Goal: Transaction & Acquisition: Purchase product/service

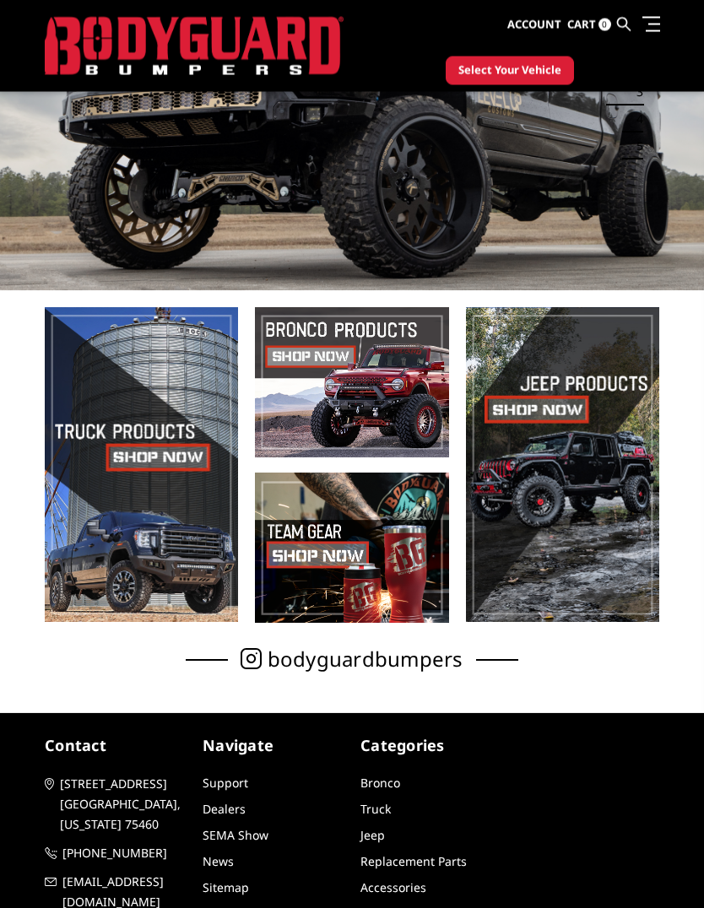
scroll to position [199, 0]
click at [155, 456] on span at bounding box center [141, 464] width 193 height 315
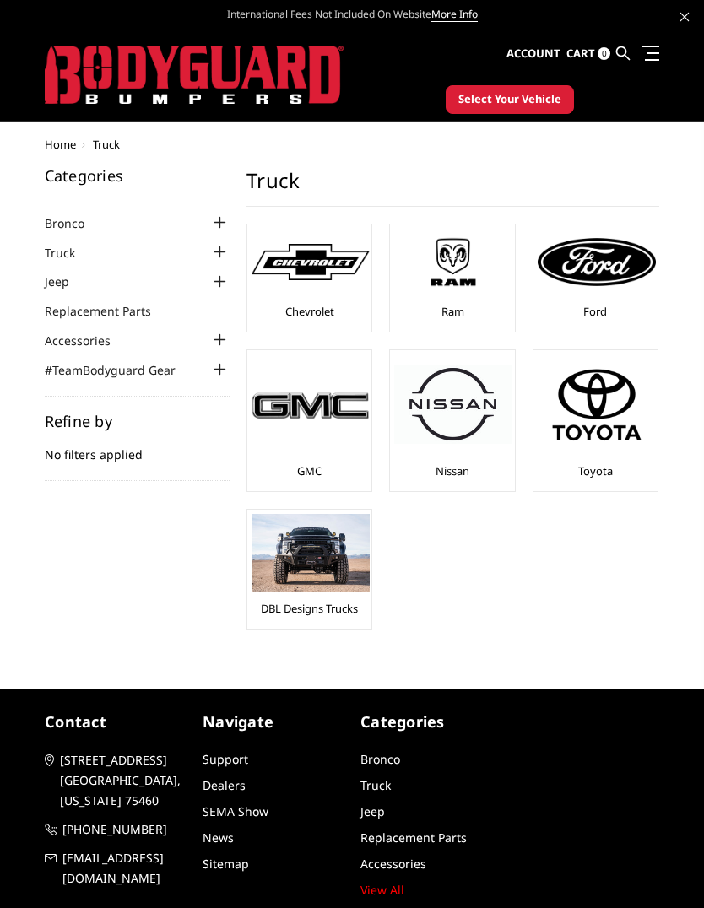
click at [608, 402] on img at bounding box center [596, 404] width 118 height 100
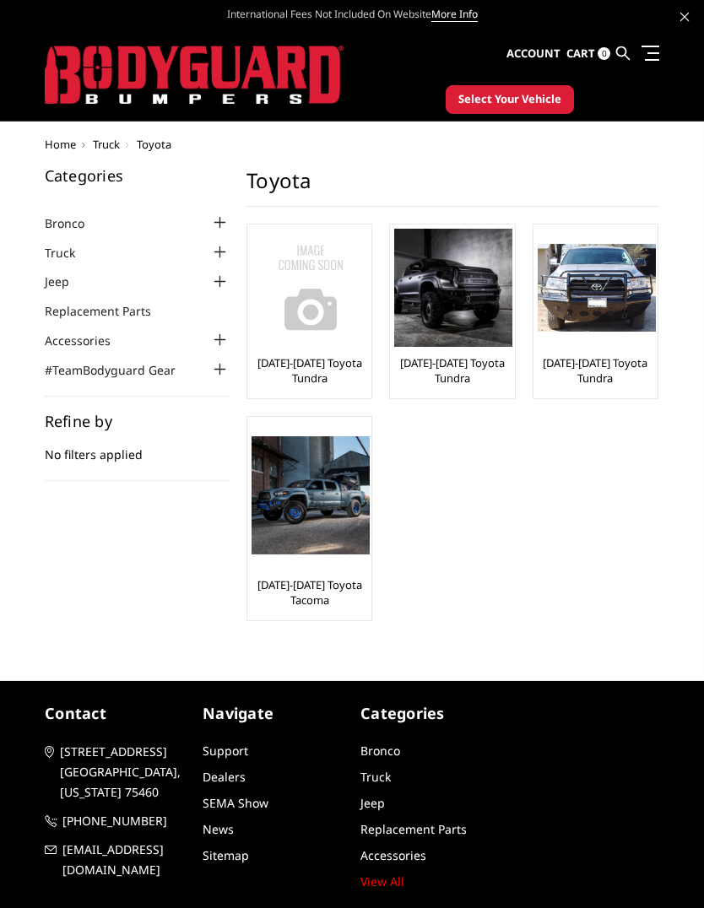
click at [62, 247] on link "Truck" at bounding box center [70, 253] width 51 height 18
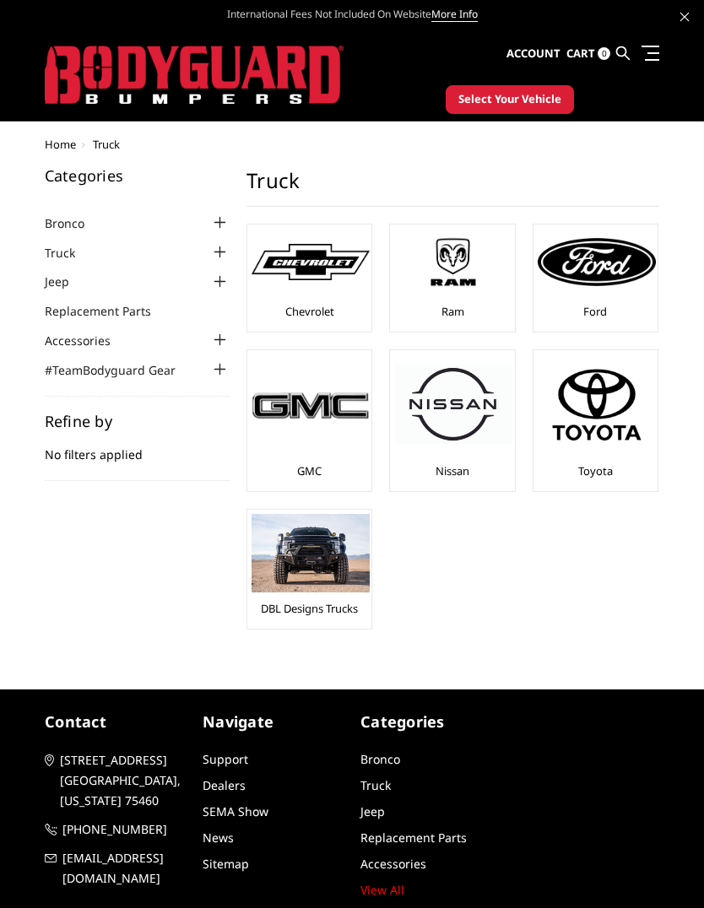
click at [603, 268] on img at bounding box center [596, 261] width 118 height 47
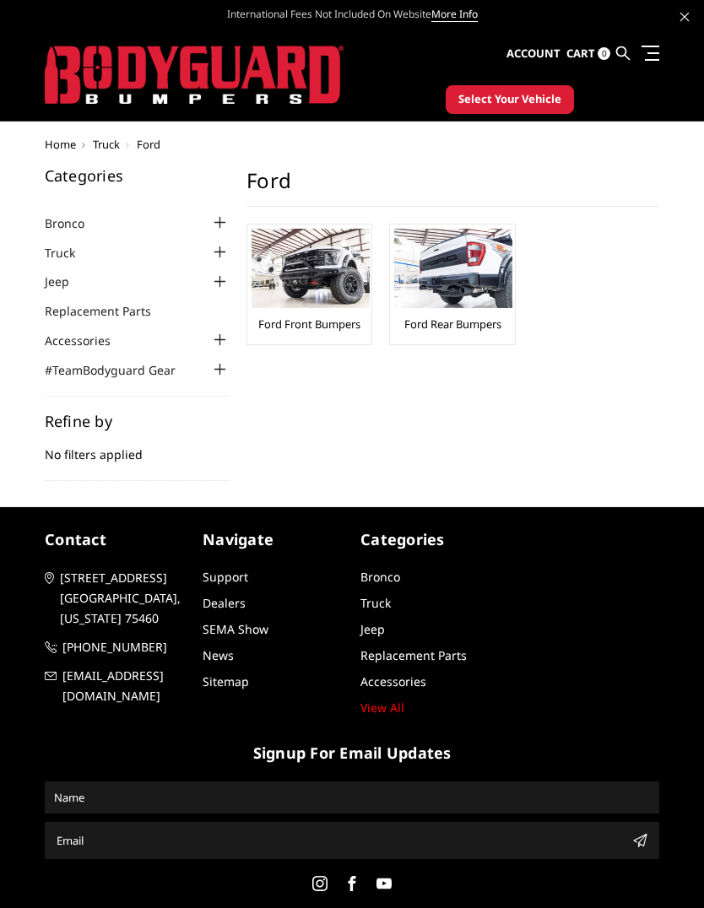
click at [313, 285] on img at bounding box center [310, 268] width 118 height 79
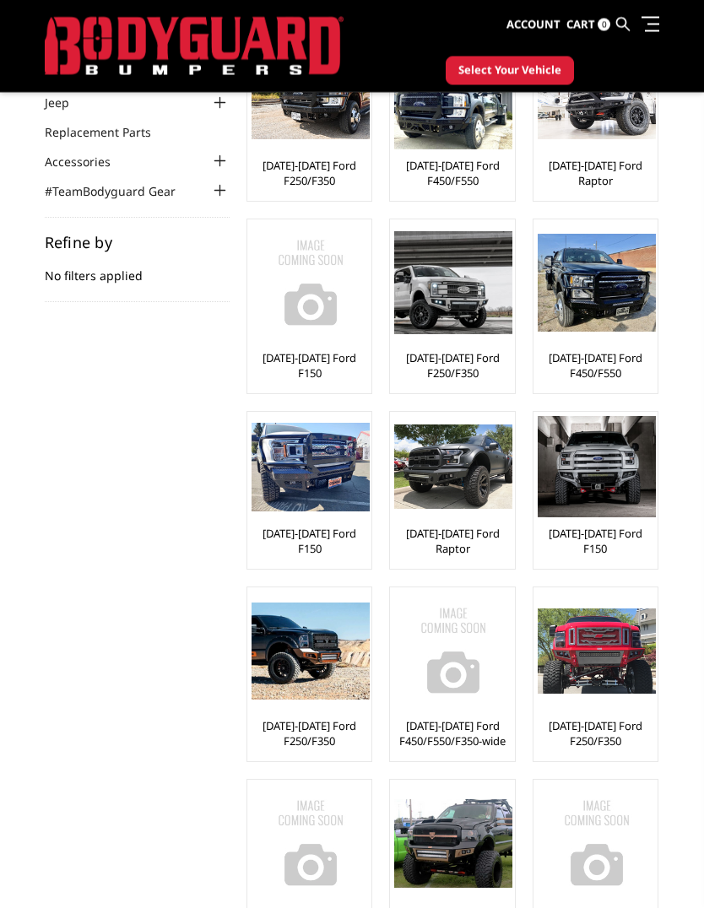
scroll to position [135, 0]
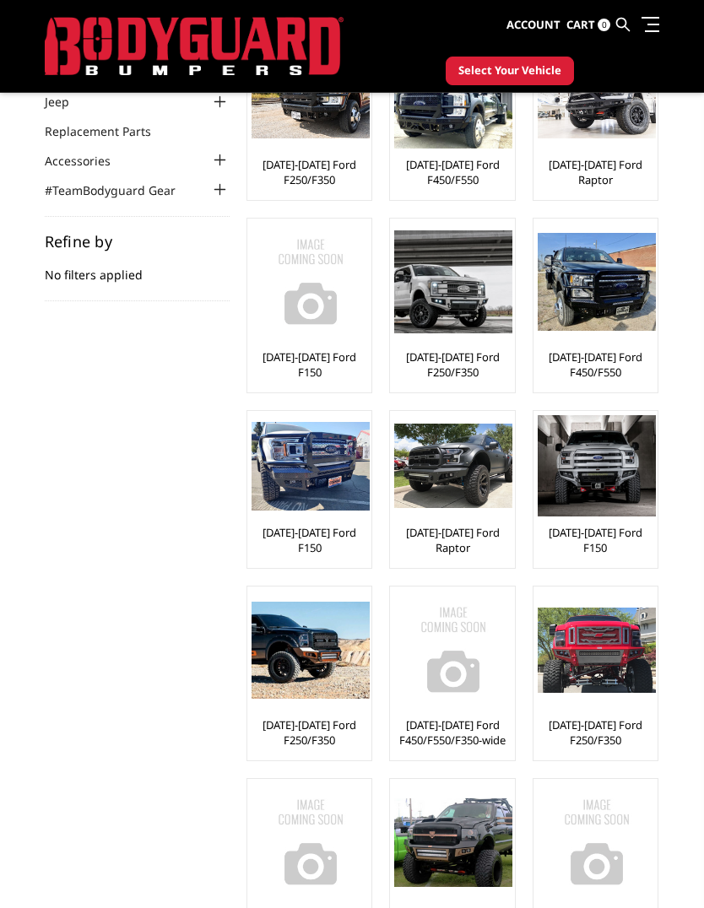
click at [466, 294] on img at bounding box center [453, 281] width 118 height 103
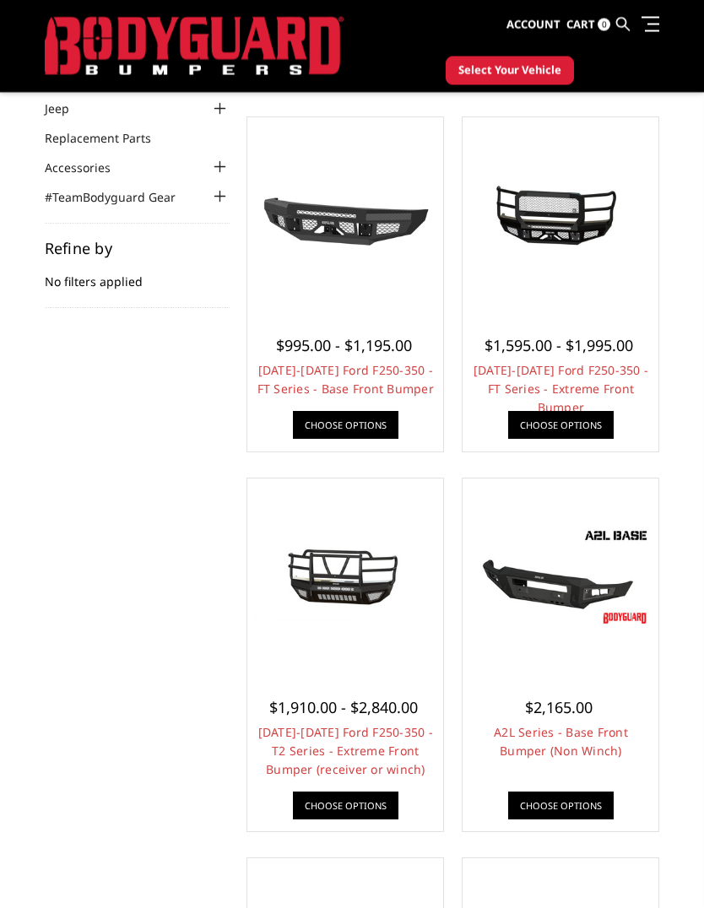
scroll to position [128, 0]
click at [572, 420] on link "Choose Options" at bounding box center [560, 425] width 105 height 28
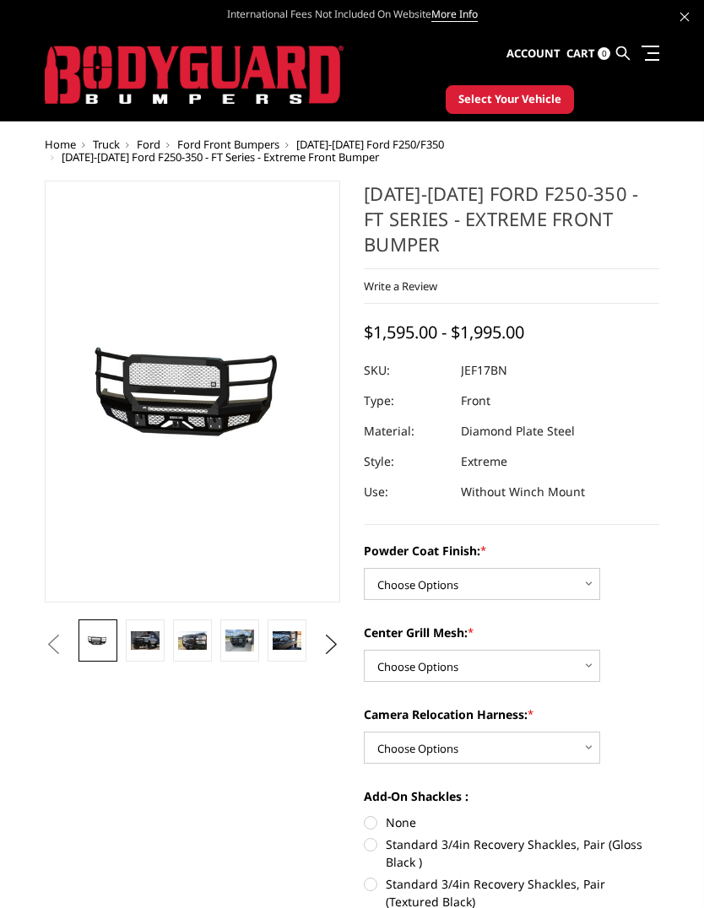
click at [141, 640] on img at bounding box center [145, 640] width 29 height 19
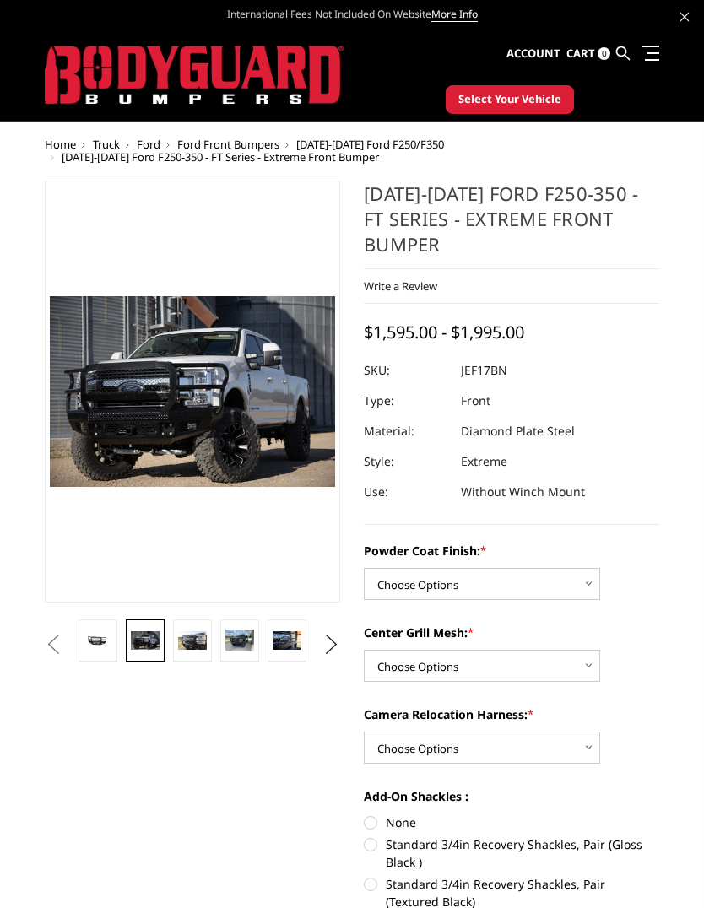
click at [193, 633] on img at bounding box center [192, 640] width 29 height 19
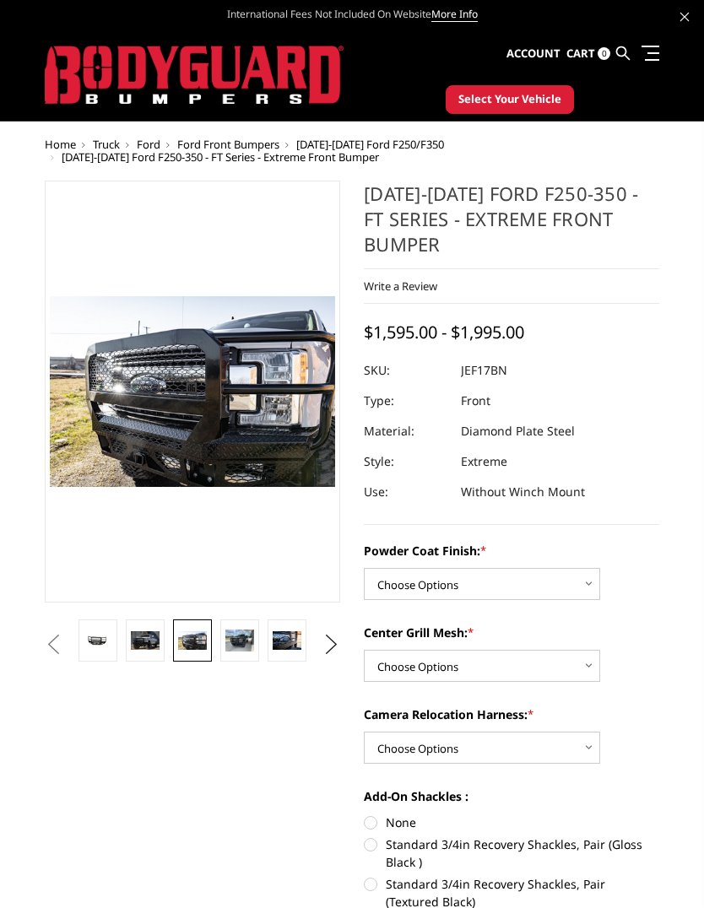
click at [240, 643] on img at bounding box center [239, 640] width 29 height 22
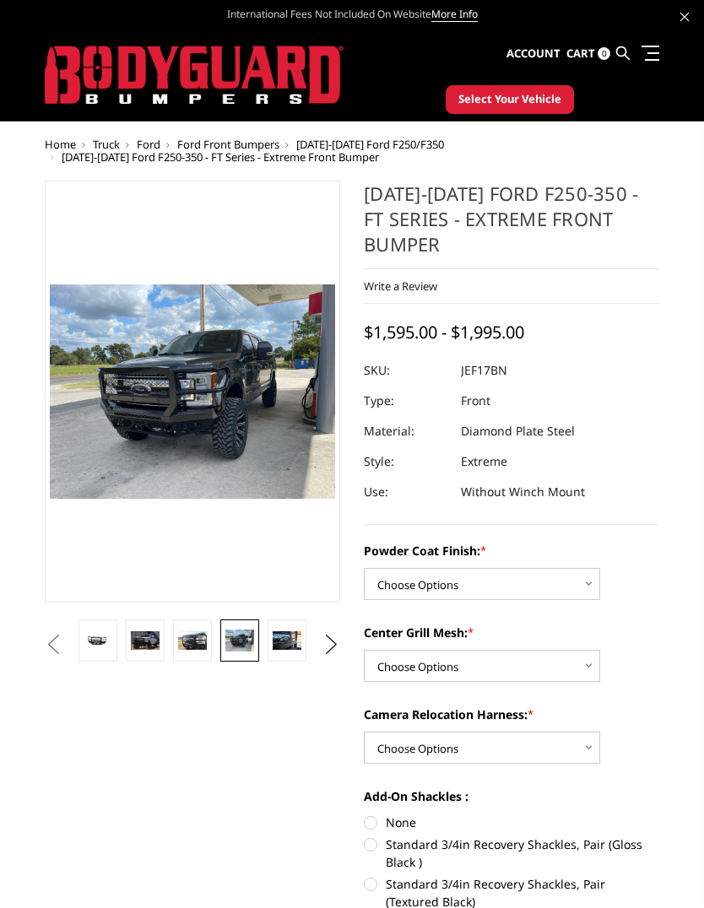
click at [289, 642] on img at bounding box center [286, 640] width 29 height 19
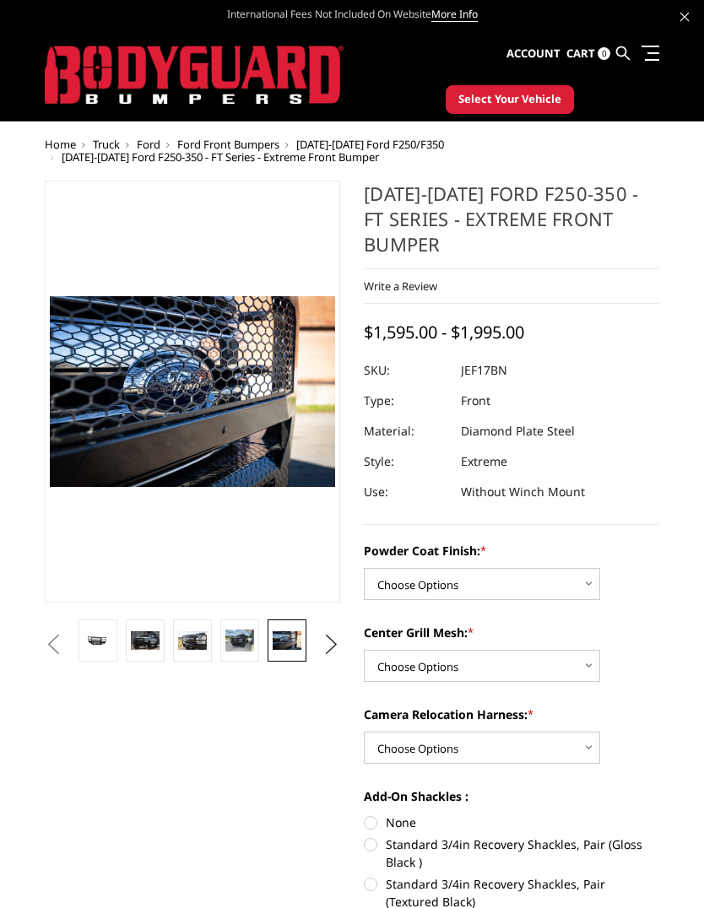
click at [337, 634] on button "Next" at bounding box center [331, 644] width 25 height 25
click at [291, 638] on img at bounding box center [286, 640] width 29 height 19
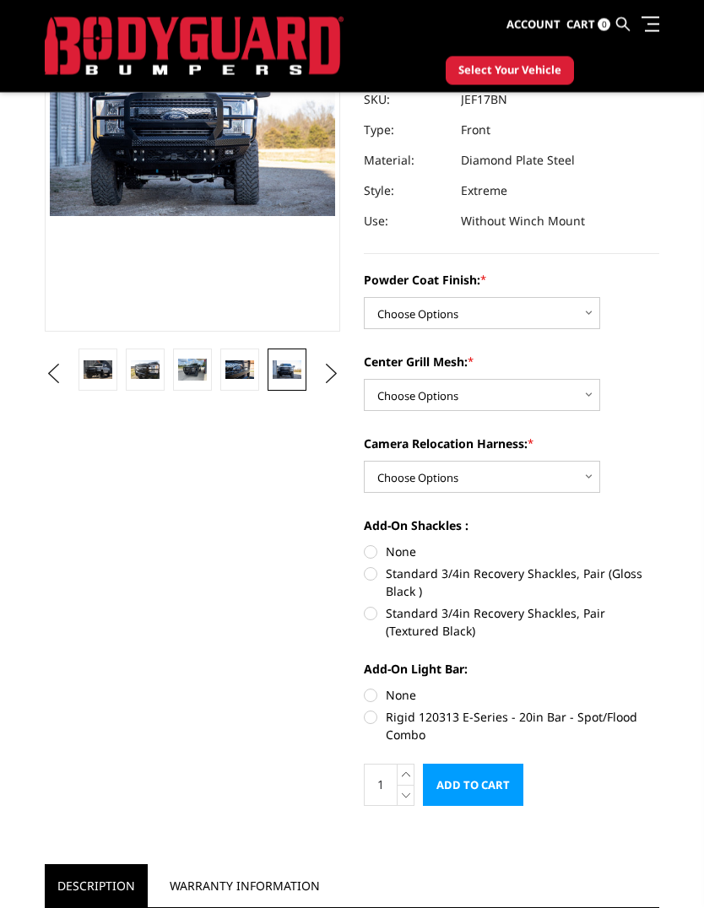
scroll to position [227, 0]
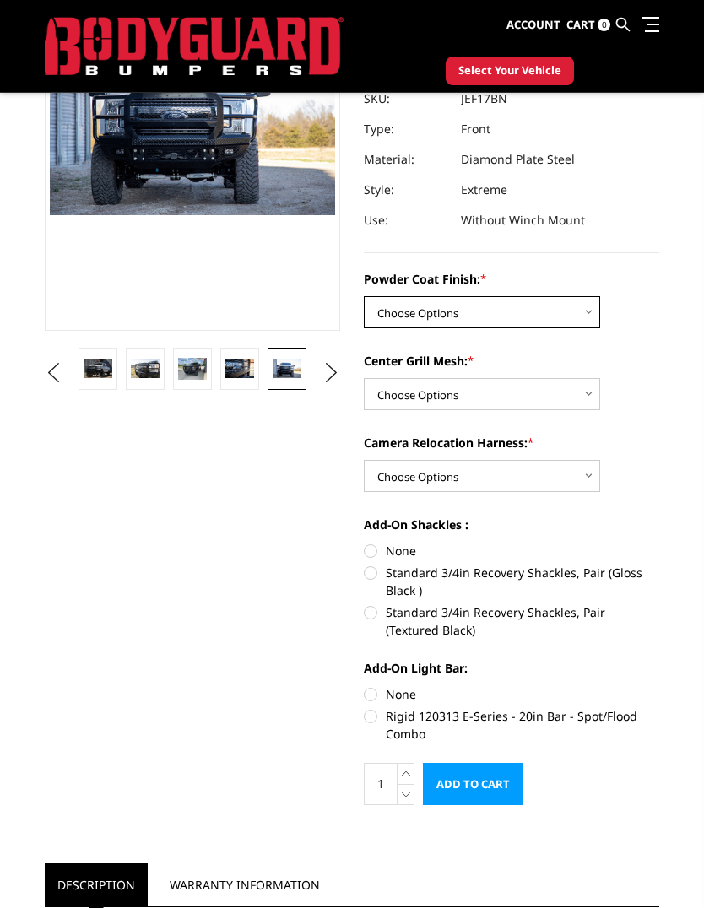
click at [591, 326] on select "Choose Options Bare Metal Gloss Black Powder Coat Textured Black Powder Coat" at bounding box center [482, 312] width 236 height 32
click at [591, 316] on select "Choose Options Bare Metal Gloss Black Powder Coat Textured Black Powder Coat" at bounding box center [482, 312] width 236 height 32
select select "3222"
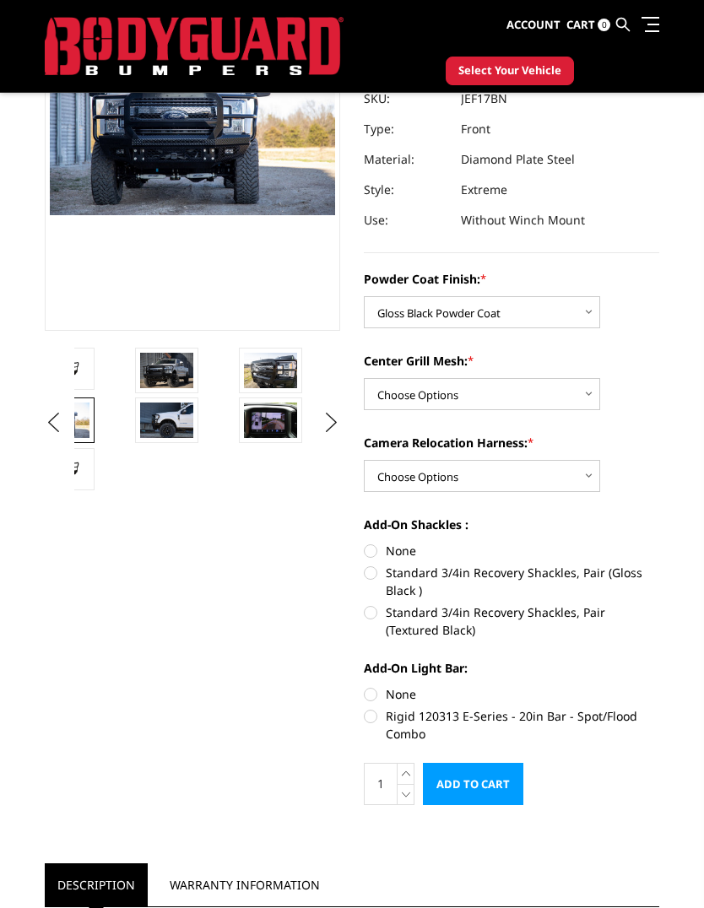
click at [48, 422] on button "Previous" at bounding box center [52, 422] width 25 height 25
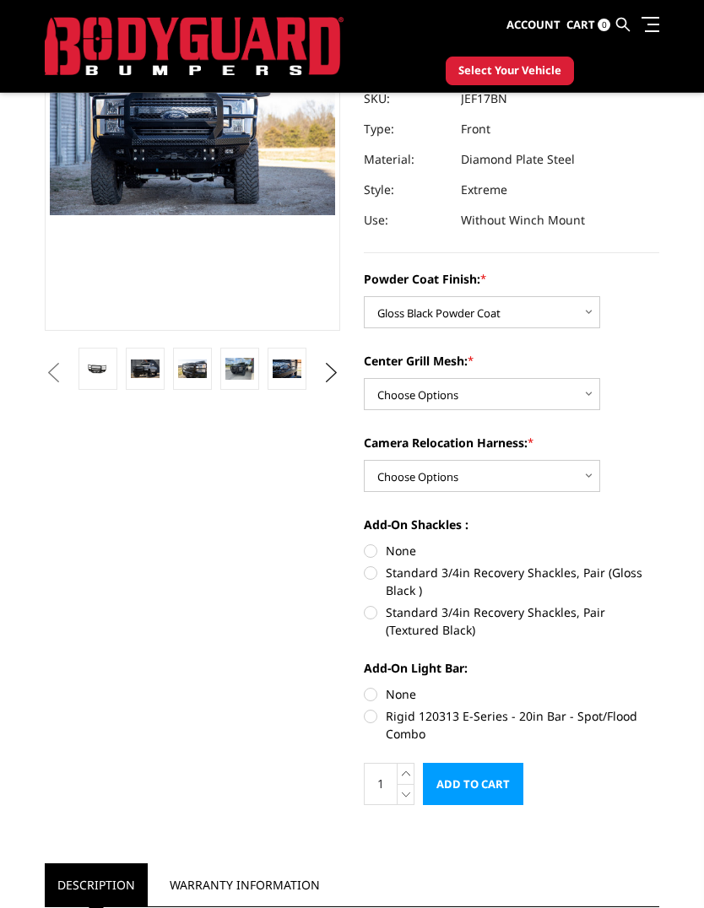
click at [153, 368] on img at bounding box center [145, 368] width 29 height 19
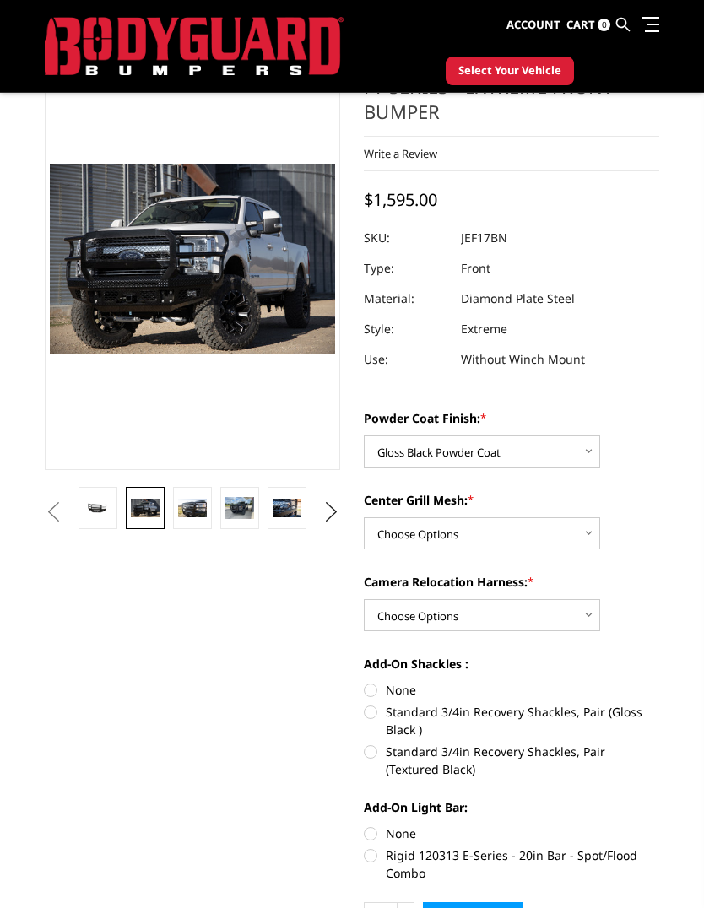
scroll to position [87, 0]
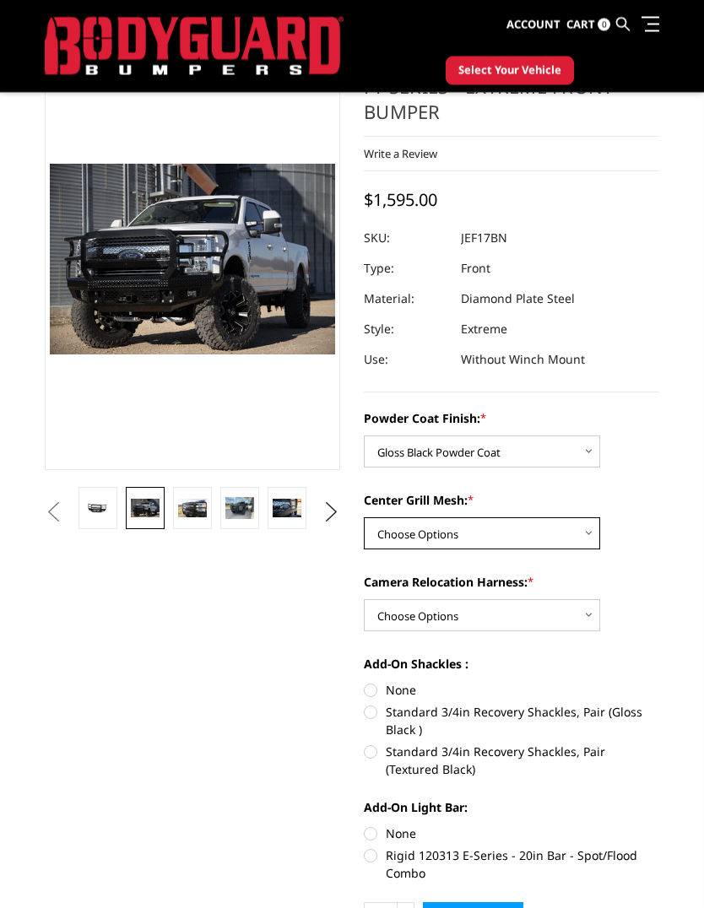
click at [597, 524] on select "Choose Options WITH Expanded Metal in Center Grill WITHOUT Expanded Metal in Ce…" at bounding box center [482, 534] width 236 height 32
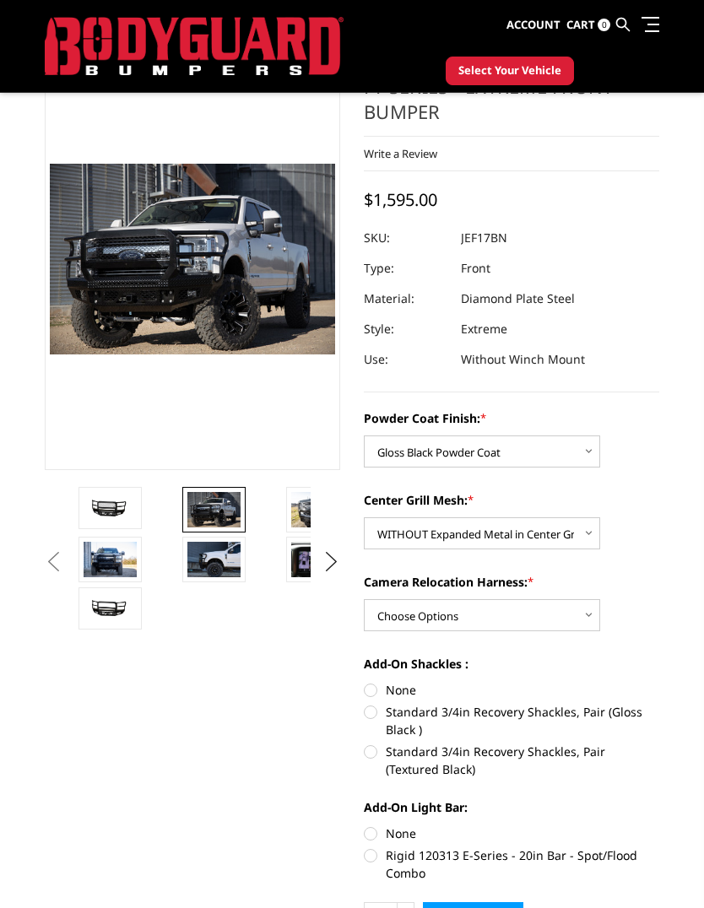
click at [218, 510] on img at bounding box center [213, 509] width 53 height 35
click at [222, 512] on img at bounding box center [213, 509] width 53 height 35
click at [66, 556] on button "Previous" at bounding box center [52, 561] width 25 height 25
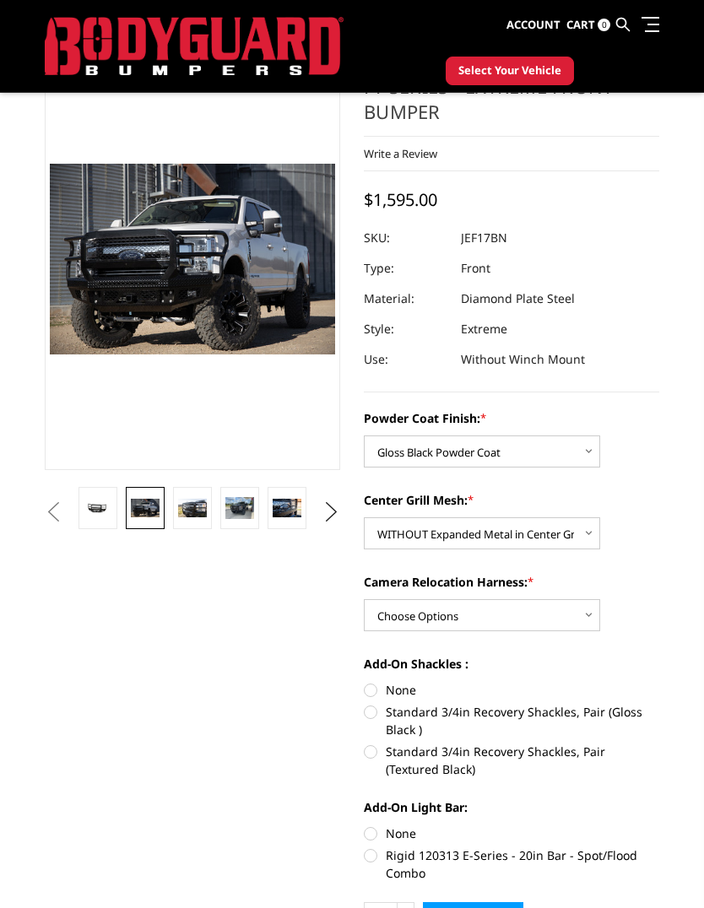
click at [335, 513] on button "Next" at bounding box center [331, 511] width 25 height 25
click at [155, 508] on img at bounding box center [145, 508] width 29 height 19
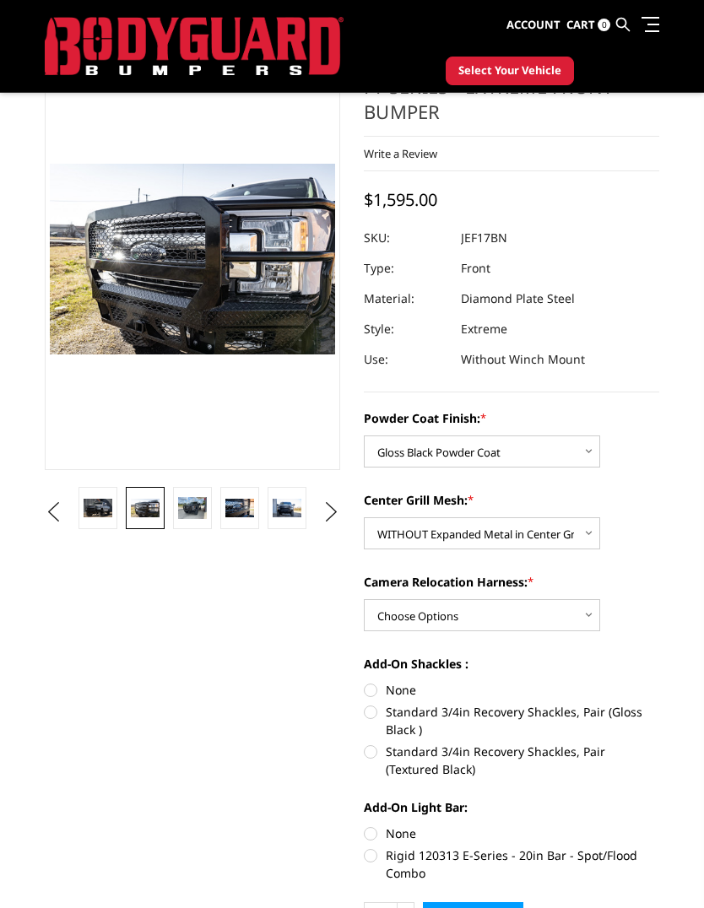
click at [194, 501] on img at bounding box center [192, 508] width 29 height 22
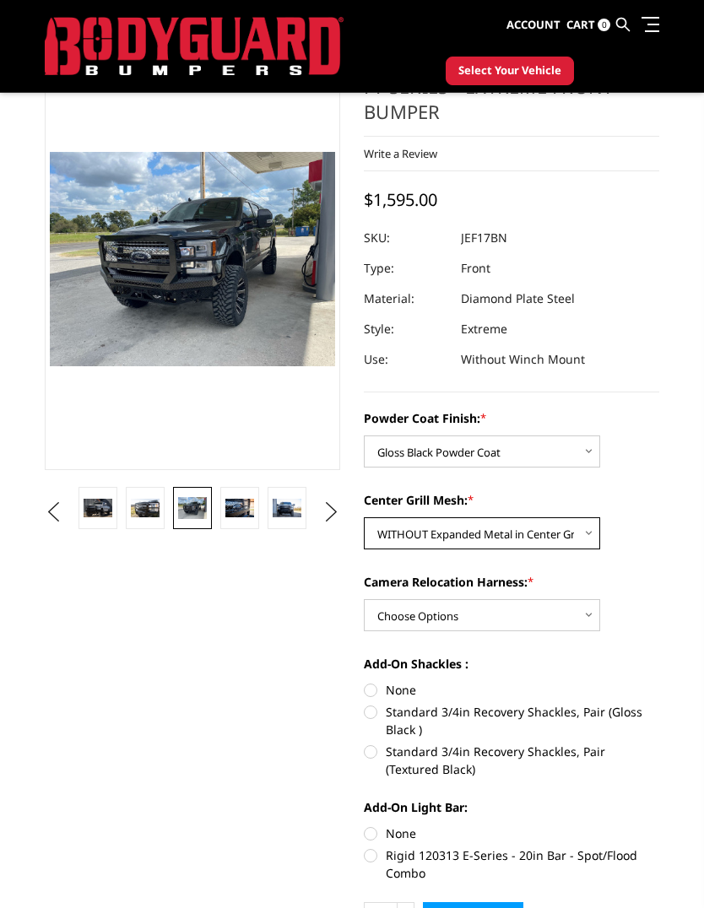
click at [584, 538] on select "Choose Options WITH Expanded Metal in Center Grill WITHOUT Expanded Metal in Ce…" at bounding box center [482, 533] width 236 height 32
select select "3224"
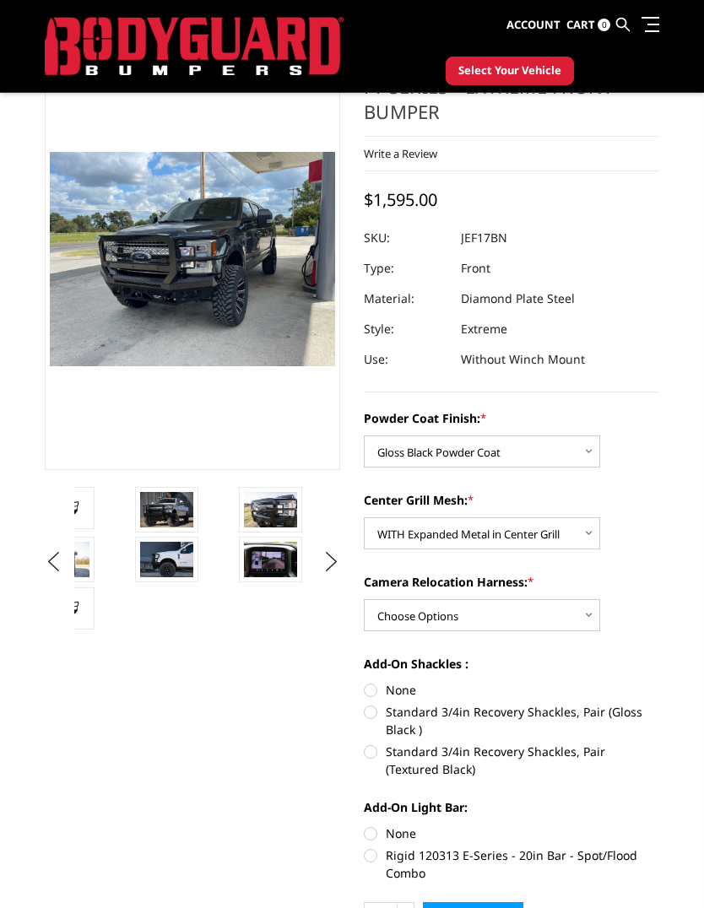
click at [166, 563] on img at bounding box center [166, 559] width 53 height 35
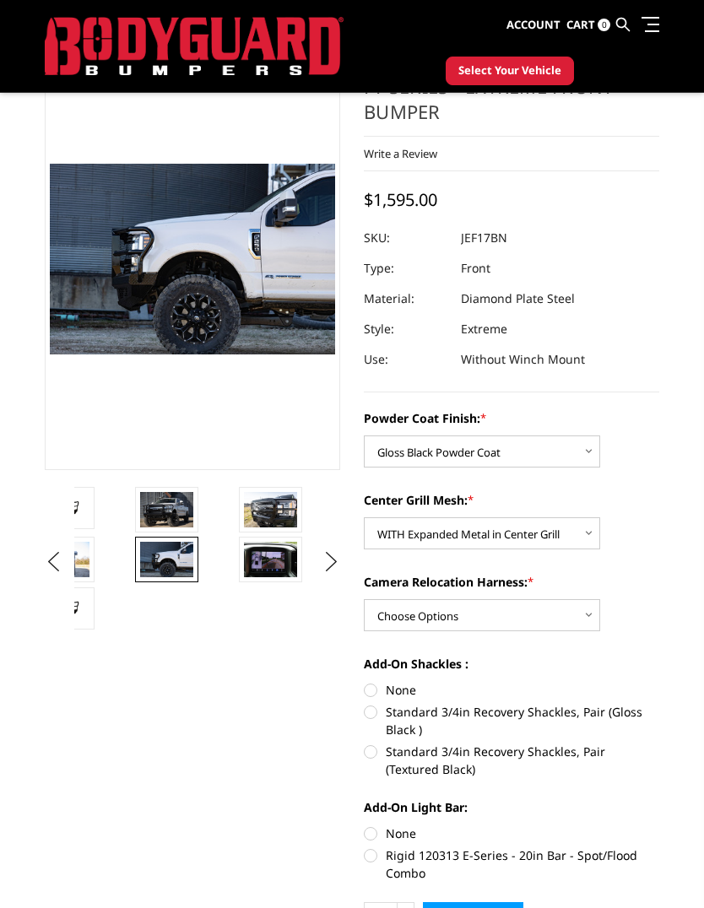
click at [272, 553] on img at bounding box center [270, 559] width 53 height 35
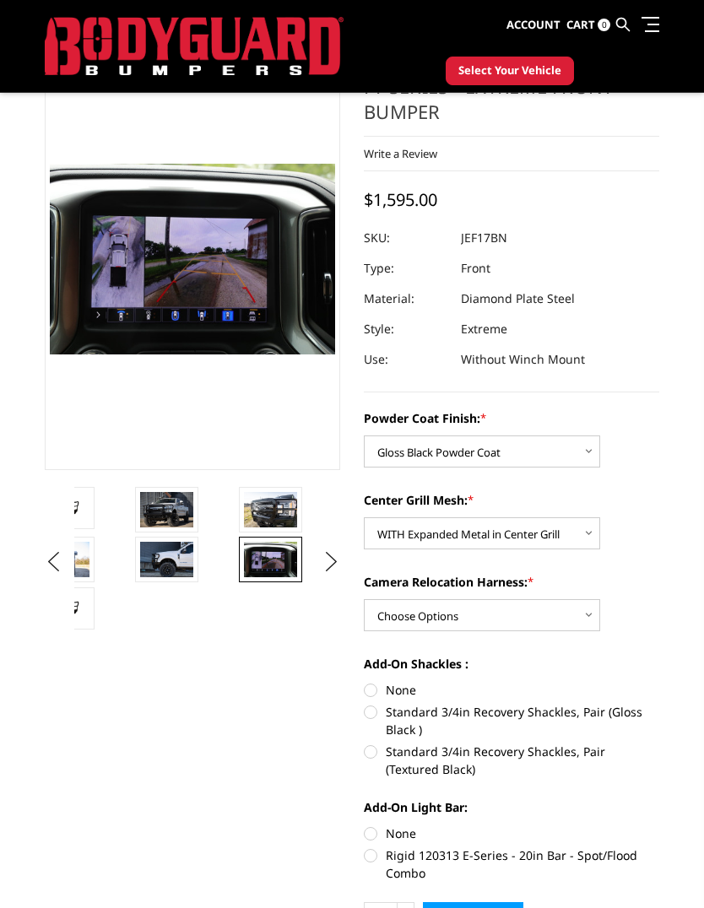
click at [281, 512] on img at bounding box center [270, 509] width 53 height 35
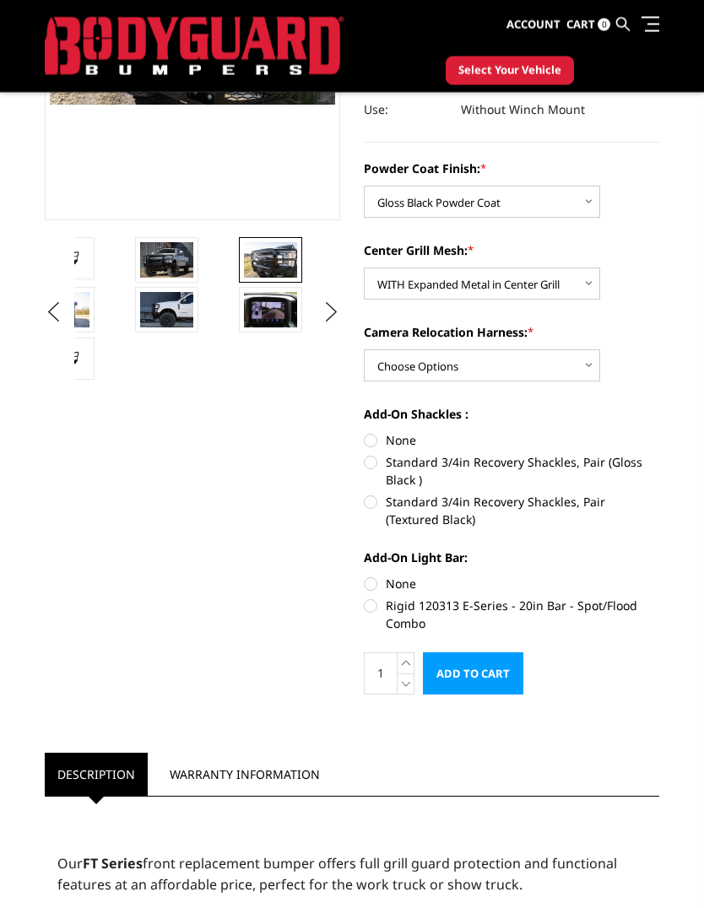
click at [591, 368] on select "Choose Options WITH Camera Relocation Harness WITHOUT Camera Relocation Harness" at bounding box center [482, 366] width 236 height 32
select select "3227"
click at [552, 466] on label "Standard 3/4in Recovery Shackles, Pair (Gloss Black )" at bounding box center [511, 470] width 295 height 35
click at [659, 432] on input "Standard 3/4in Recovery Shackles, Pair (Gloss Black )" at bounding box center [659, 431] width 1 height 1
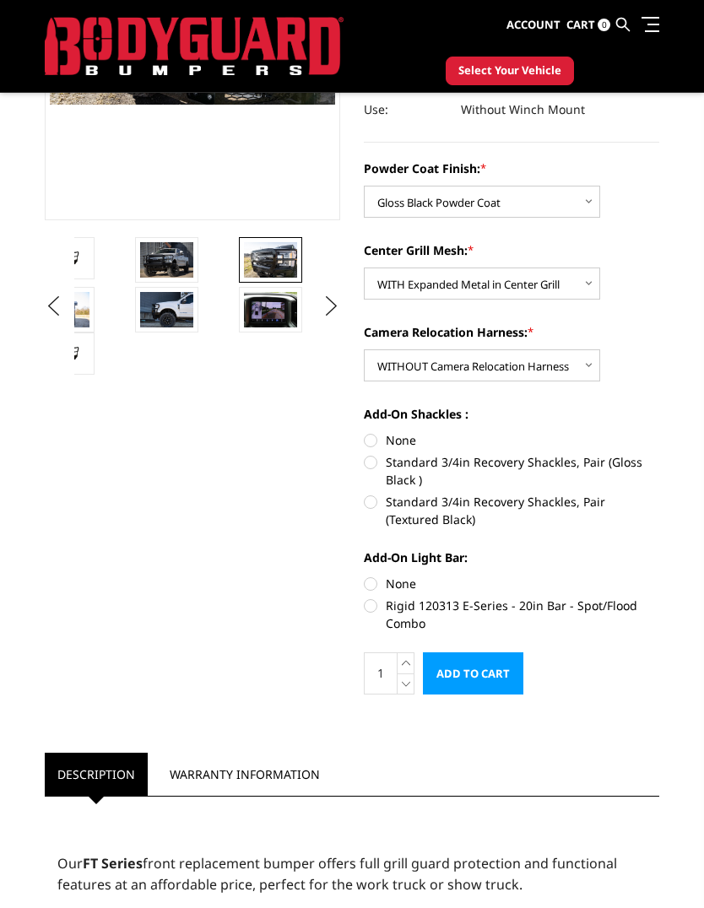
radio input "true"
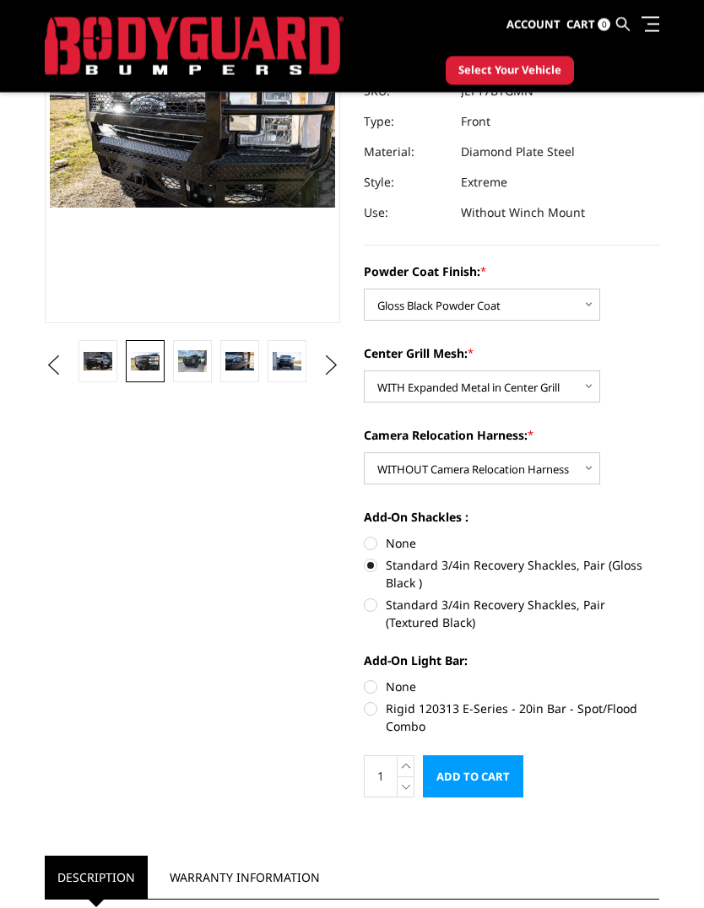
scroll to position [235, 0]
click at [377, 567] on label "Standard 3/4in Recovery Shackles, Pair (Gloss Black )" at bounding box center [511, 573] width 295 height 35
click at [659, 535] on input "Standard 3/4in Recovery Shackles, Pair (Gloss Black )" at bounding box center [659, 534] width 1 height 1
click at [404, 536] on label "None" at bounding box center [511, 543] width 295 height 18
click at [364, 535] on input "None" at bounding box center [364, 534] width 1 height 1
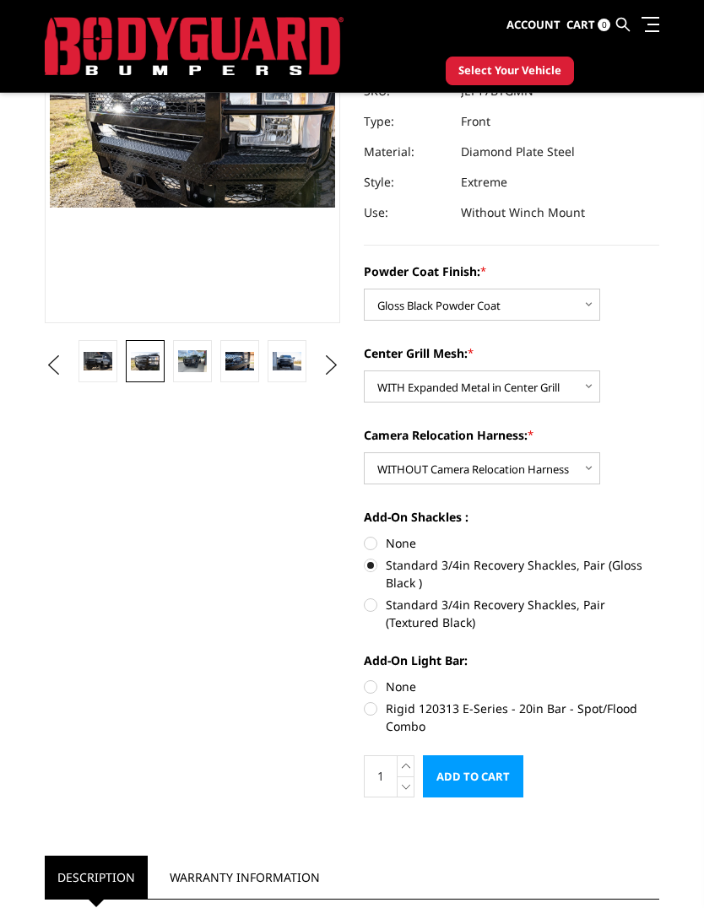
radio input "true"
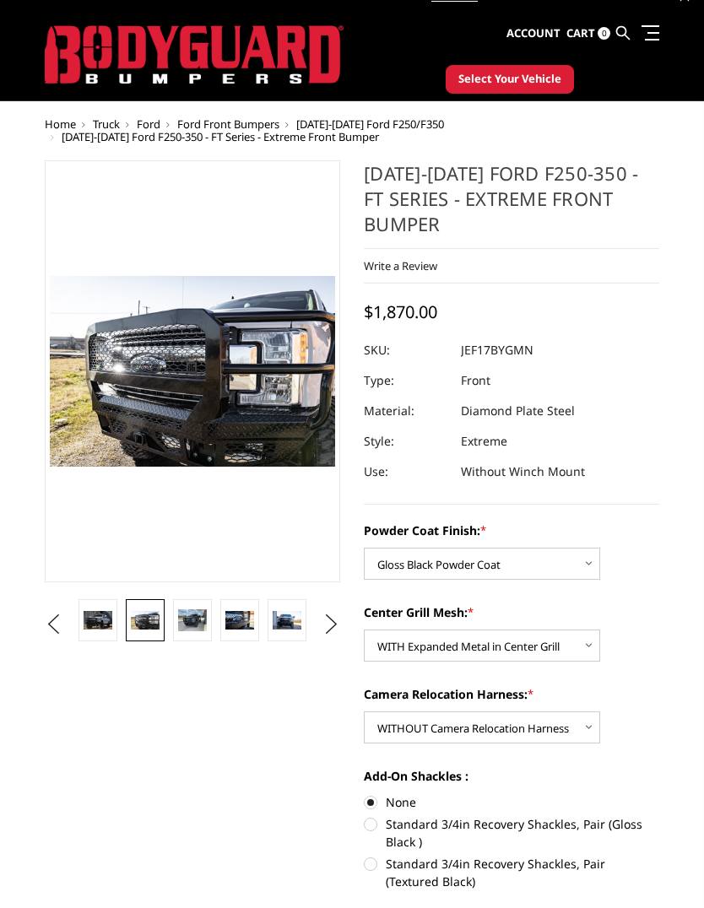
scroll to position [21, 0]
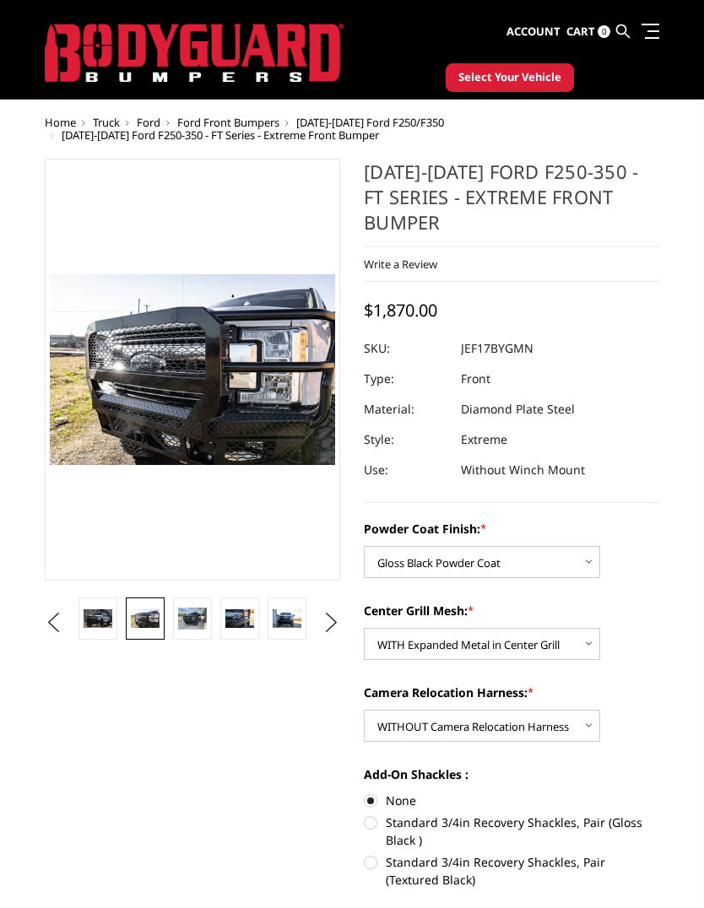
click at [588, 635] on select "Choose Options WITH Expanded Metal in Center Grill WITHOUT Expanded Metal in Ce…" at bounding box center [482, 644] width 236 height 32
select select "3225"
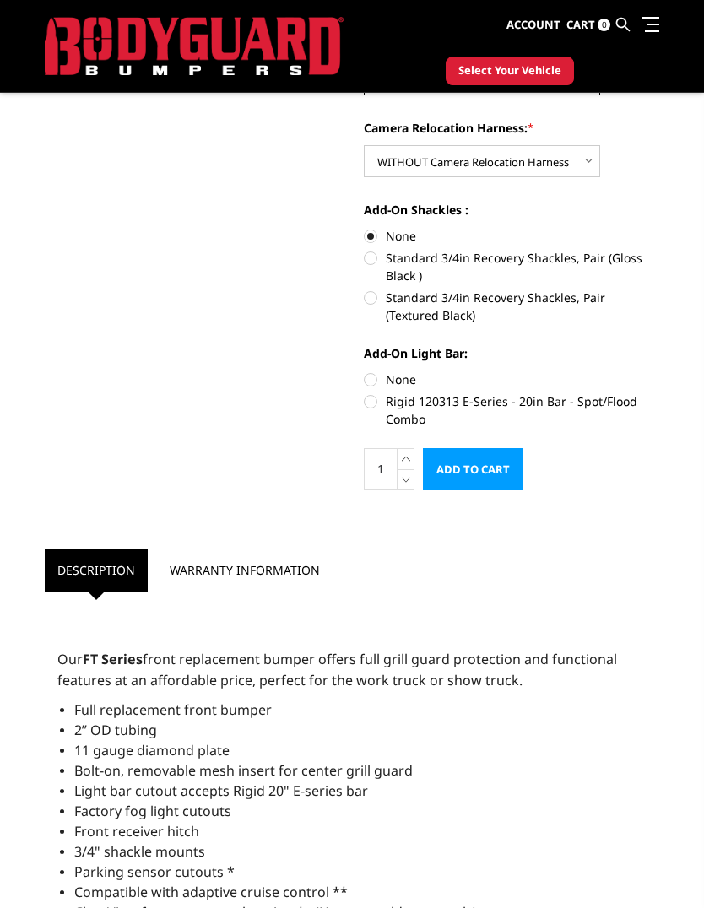
scroll to position [541, 0]
click at [414, 375] on label "None" at bounding box center [511, 380] width 295 height 18
click at [364, 372] on input "None" at bounding box center [364, 371] width 1 height 1
radio input "true"
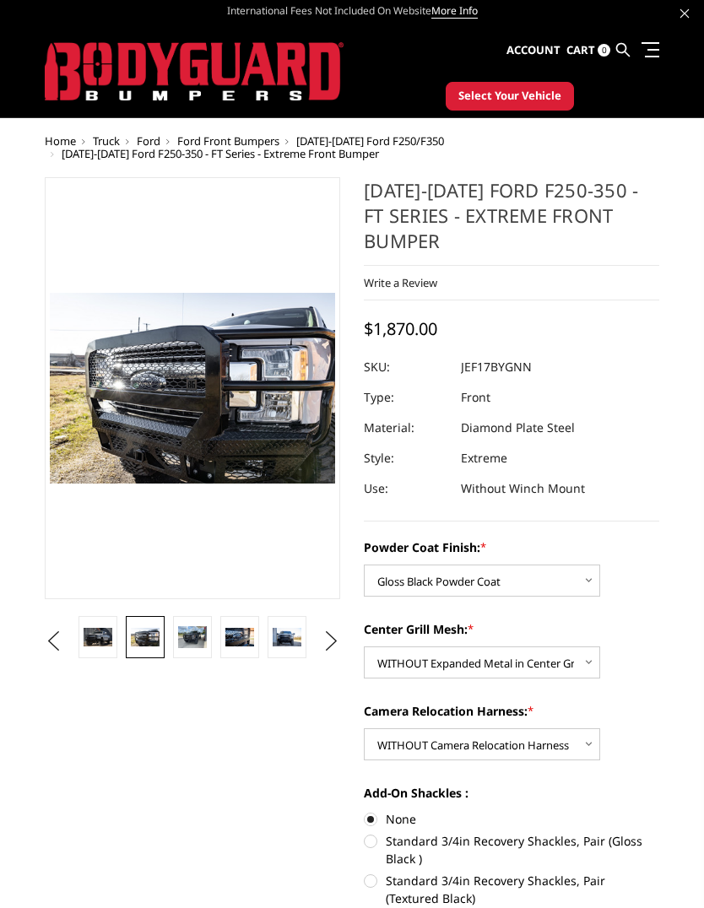
scroll to position [0, 0]
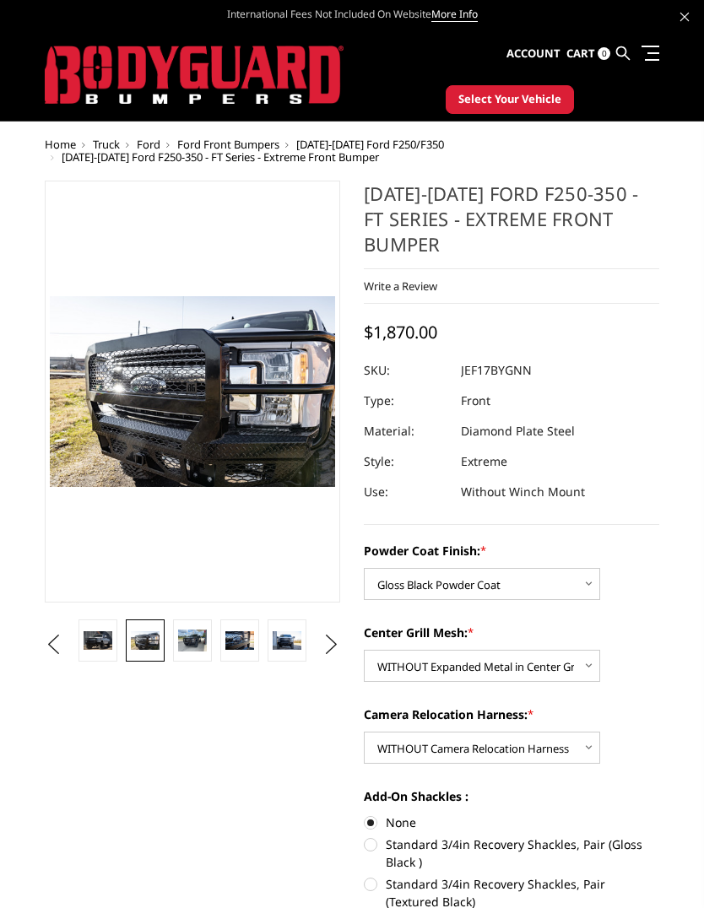
click at [196, 637] on img at bounding box center [192, 640] width 29 height 22
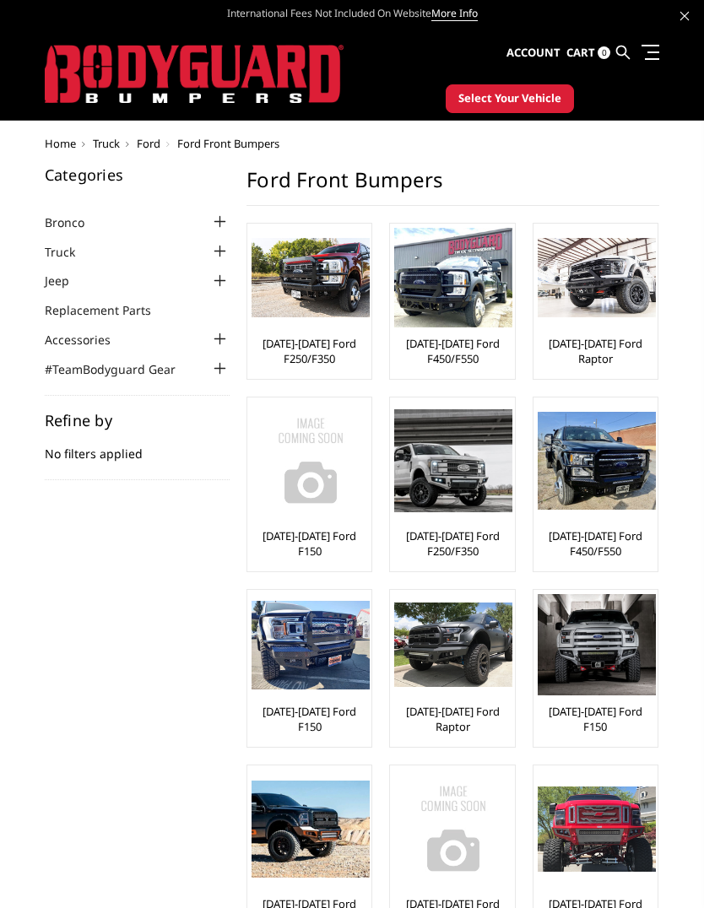
click at [9, 461] on div "Home Truck Ford Ford Front Bumpers Categories Bronco 2021-2025 Bronco Front 202…" at bounding box center [352, 710] width 704 height 1145
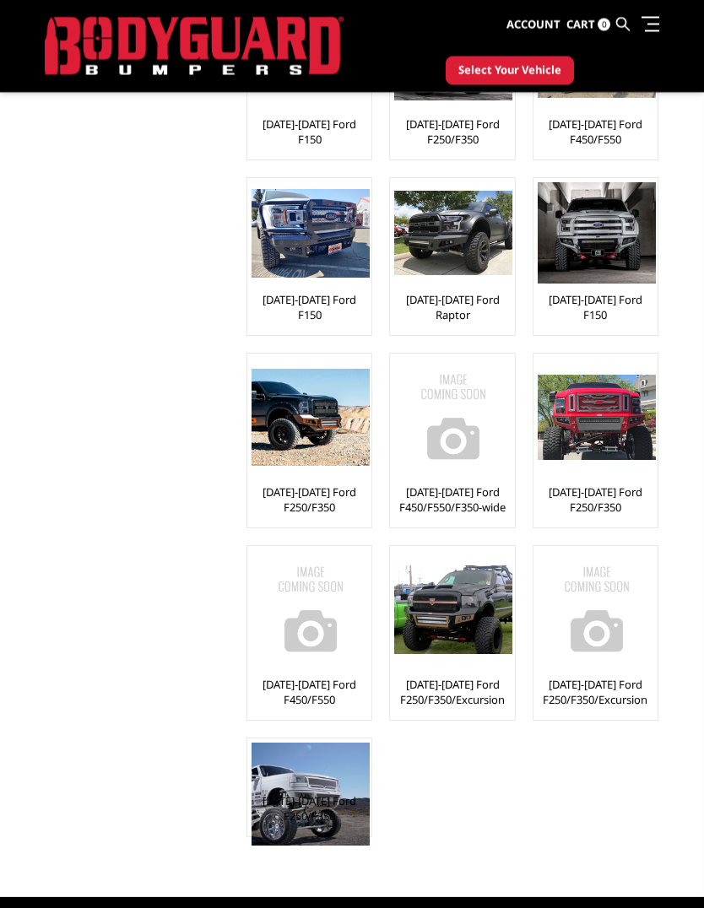
scroll to position [368, 0]
click at [299, 423] on img at bounding box center [310, 418] width 118 height 98
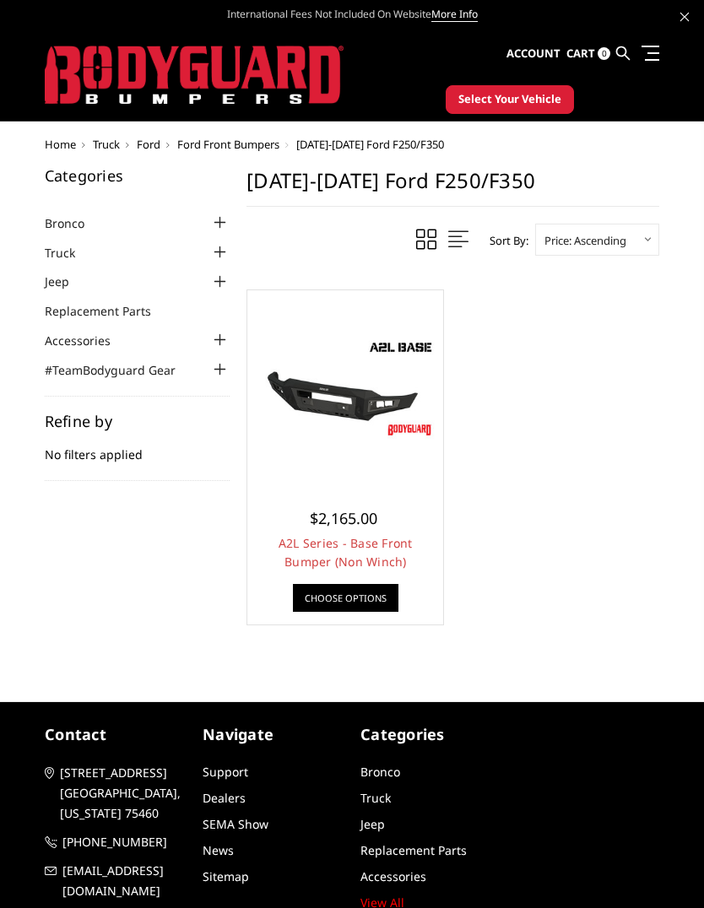
click at [332, 409] on img at bounding box center [344, 388] width 187 height 105
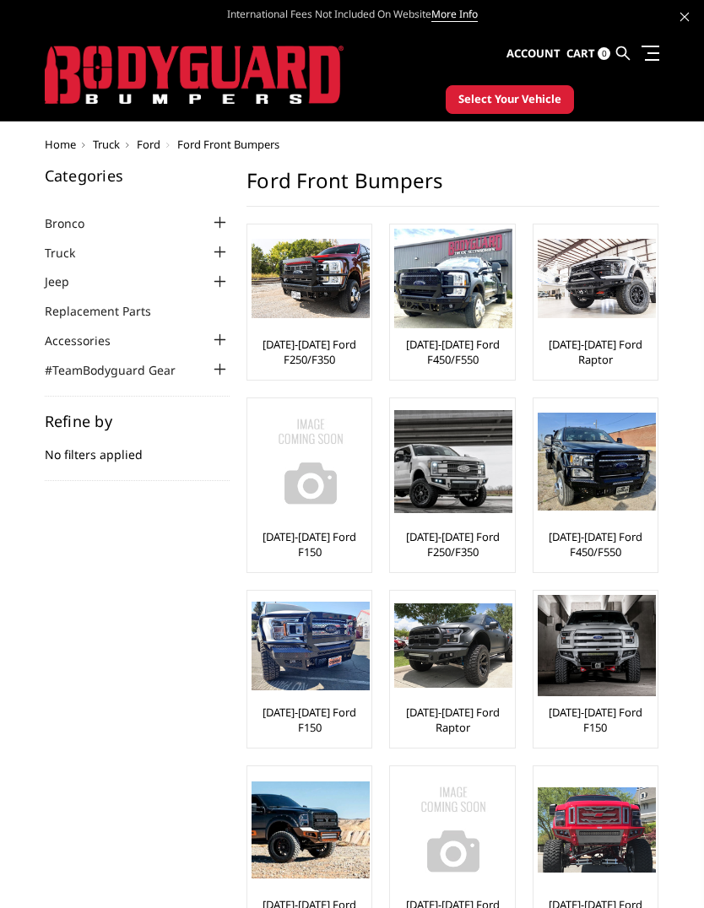
click at [40, 240] on aside "Categories Bronco 2021-2025 Bronco Front 2021-2025 Bronco Rear 2021-2025 Bronco…" at bounding box center [137, 324] width 202 height 313
click at [50, 246] on link "Truck" at bounding box center [70, 253] width 51 height 18
